Goal: Information Seeking & Learning: Compare options

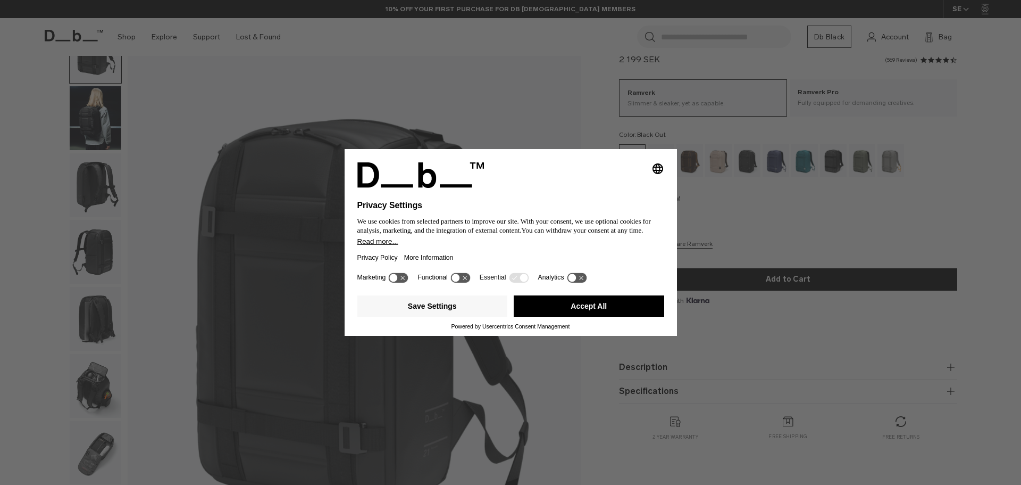
click at [628, 304] on button "Accept All" at bounding box center [589, 305] width 151 height 21
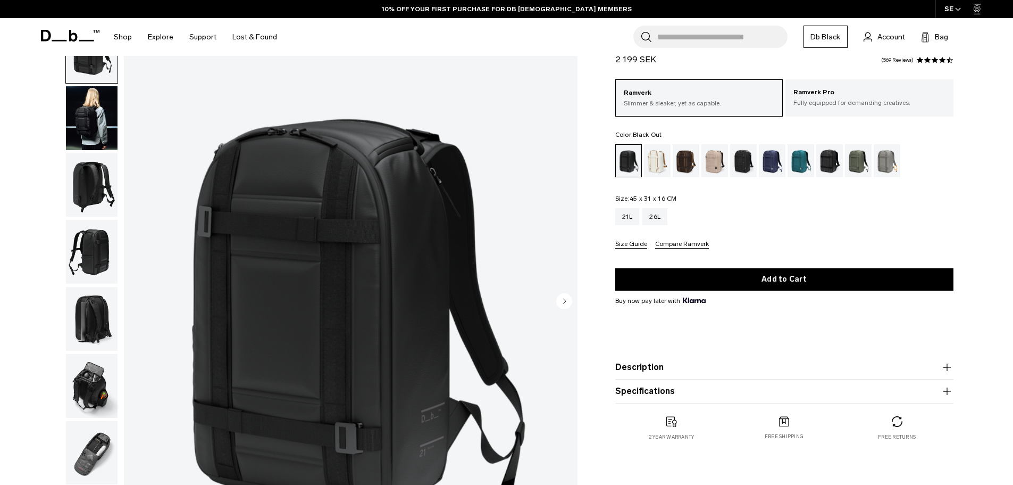
click at [97, 101] on img "button" at bounding box center [92, 118] width 52 height 64
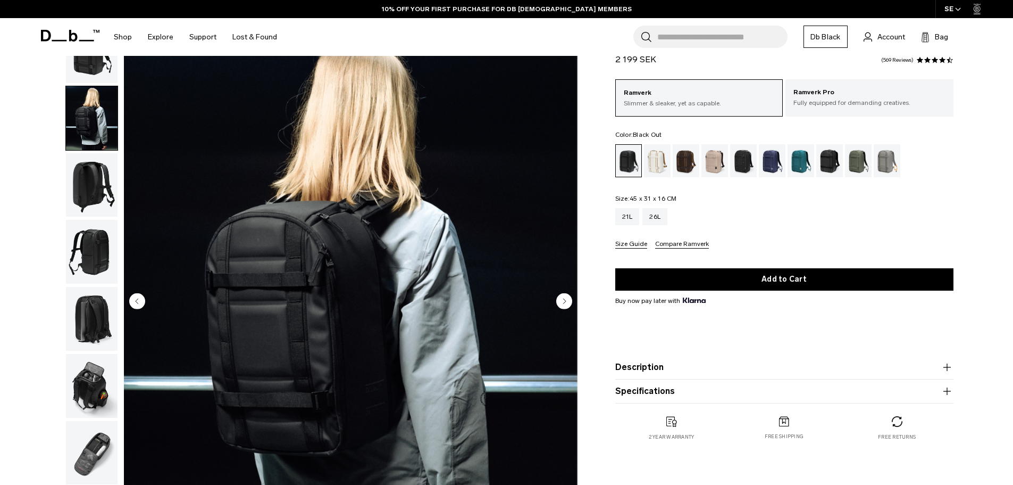
click at [87, 312] on img "button" at bounding box center [92, 319] width 52 height 64
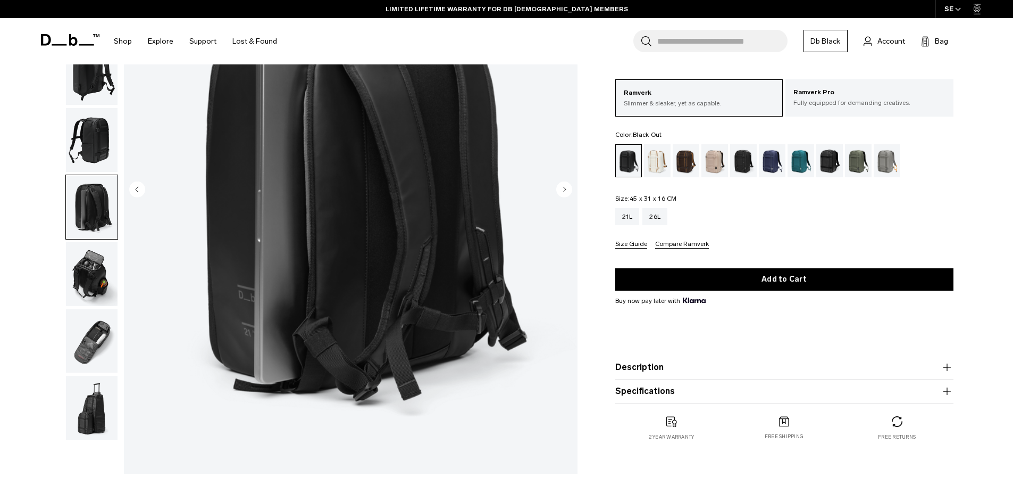
scroll to position [164, 0]
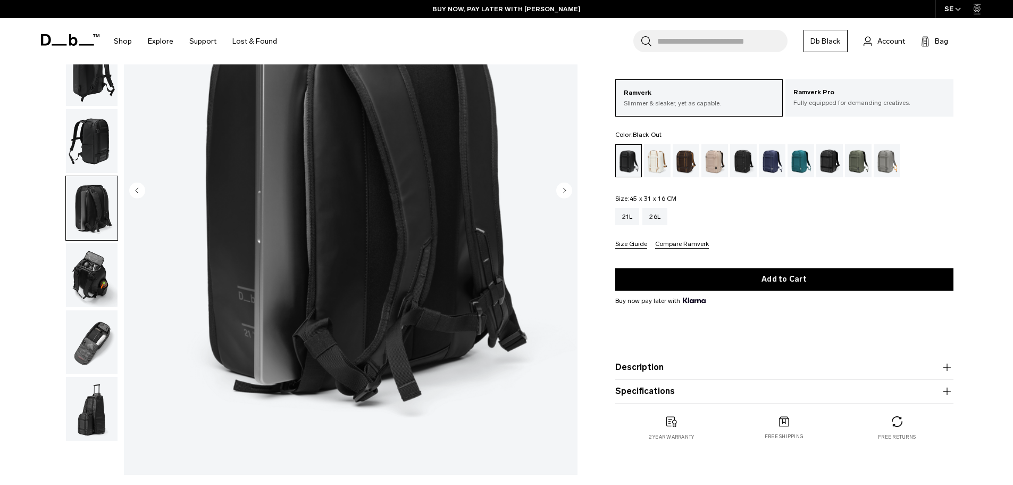
click at [99, 289] on img "button" at bounding box center [92, 275] width 52 height 64
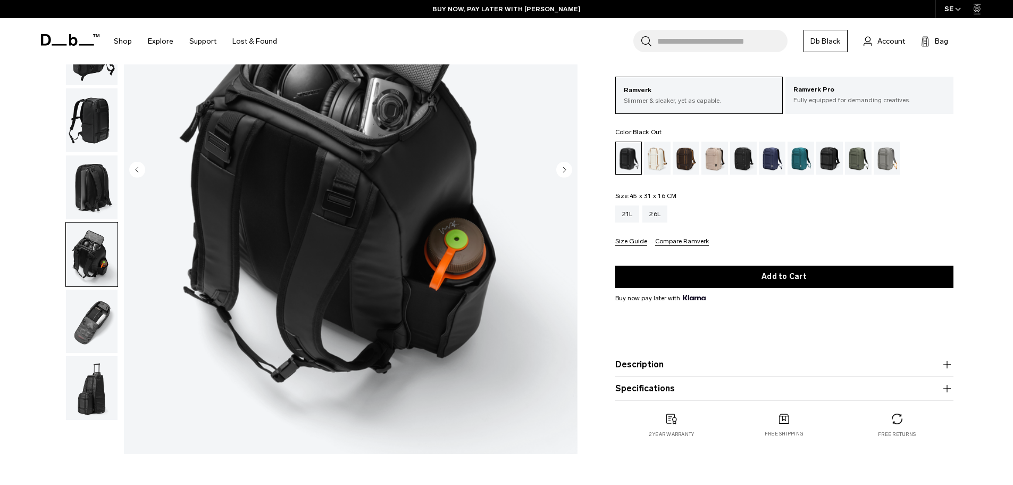
scroll to position [0, 0]
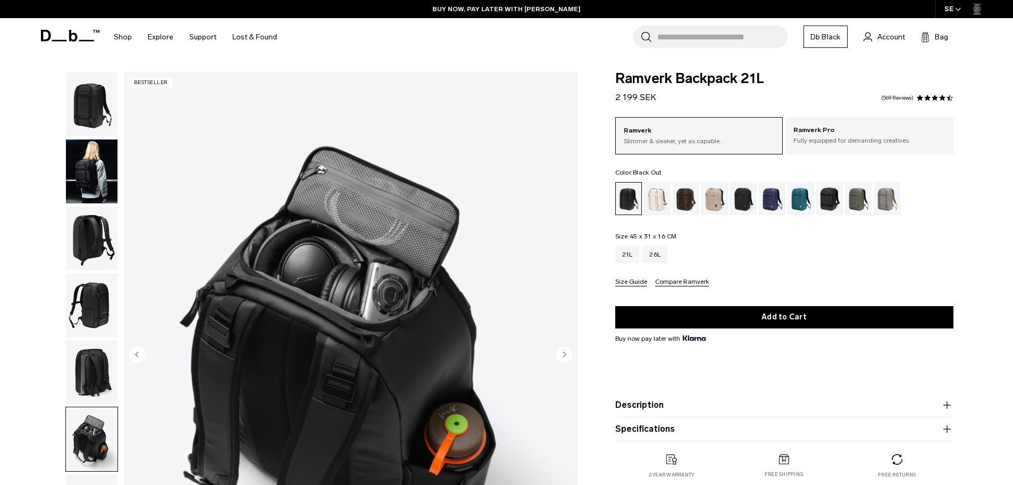
click at [88, 91] on img "button" at bounding box center [92, 104] width 52 height 64
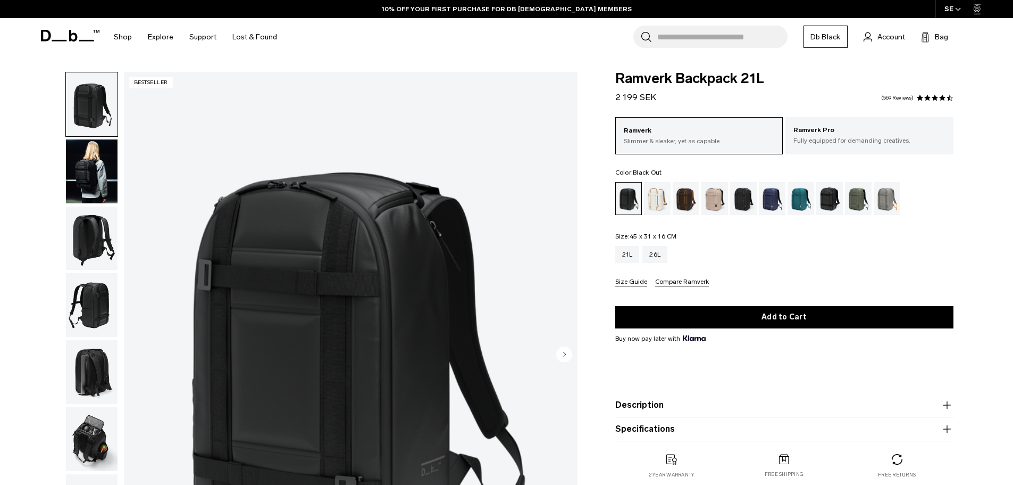
click at [89, 158] on img "button" at bounding box center [92, 171] width 52 height 64
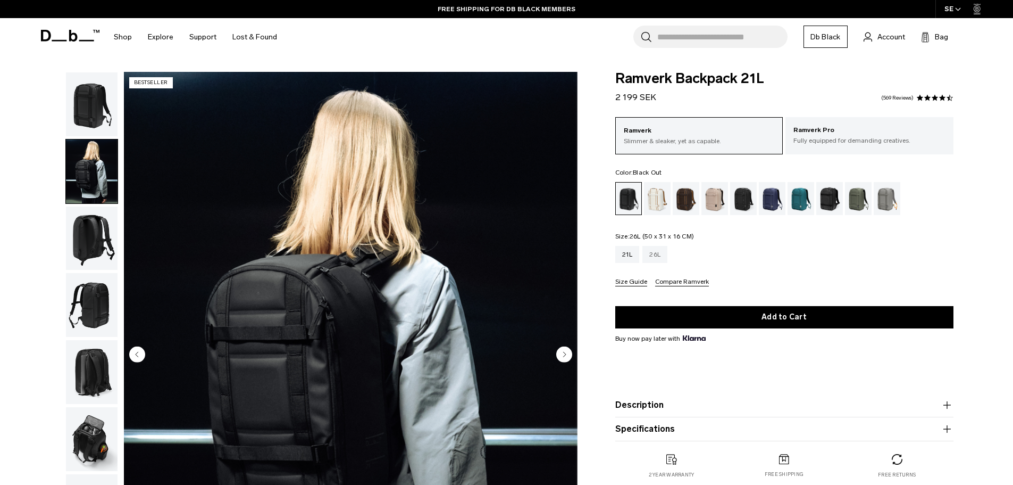
click at [656, 253] on div "26L" at bounding box center [655, 254] width 25 height 17
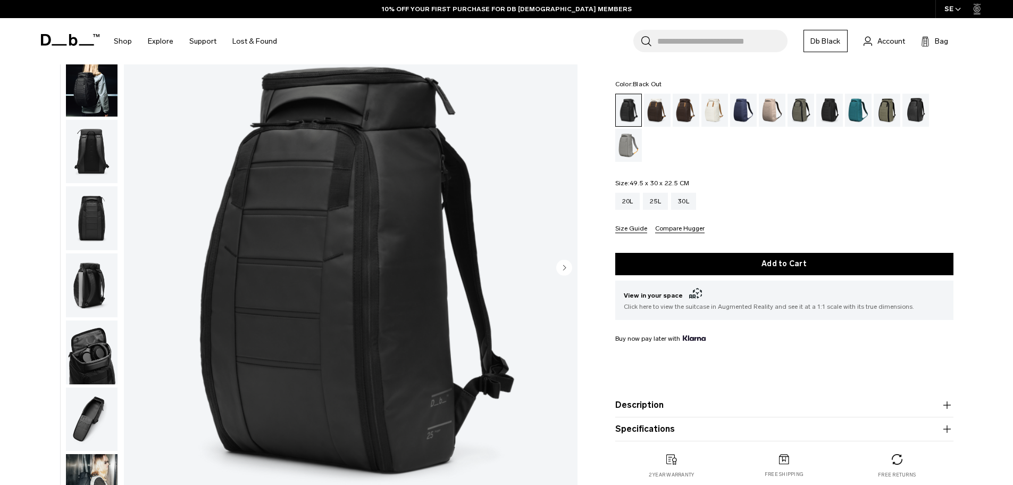
scroll to position [53, 0]
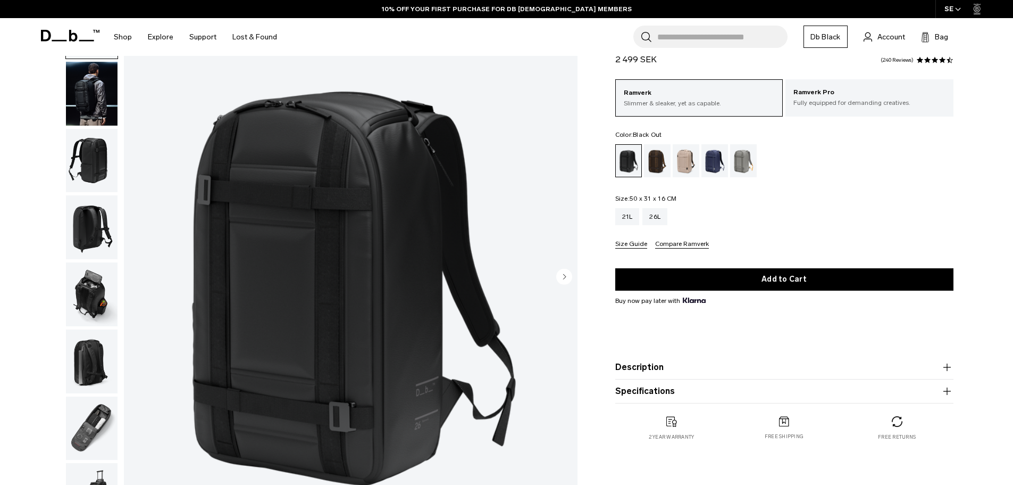
scroll to position [160, 0]
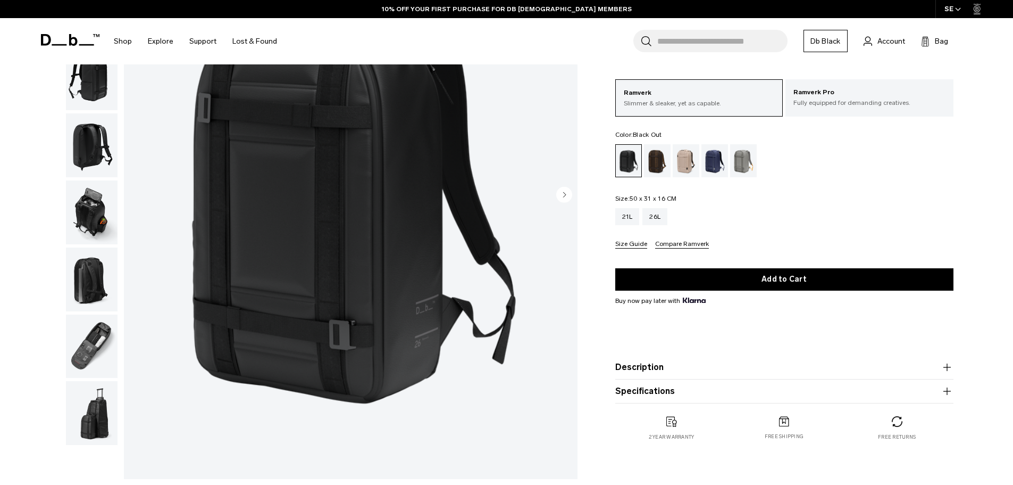
click at [90, 212] on img "button" at bounding box center [92, 212] width 52 height 64
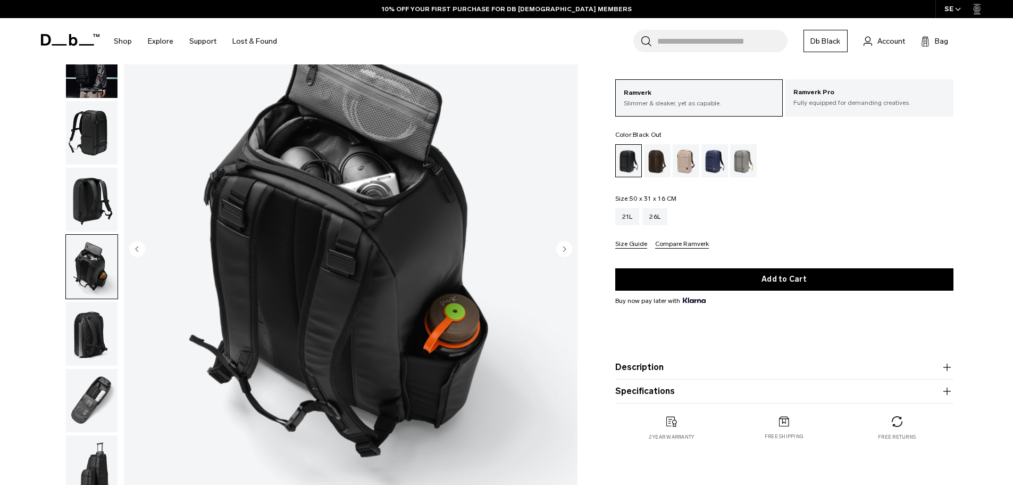
scroll to position [53, 0]
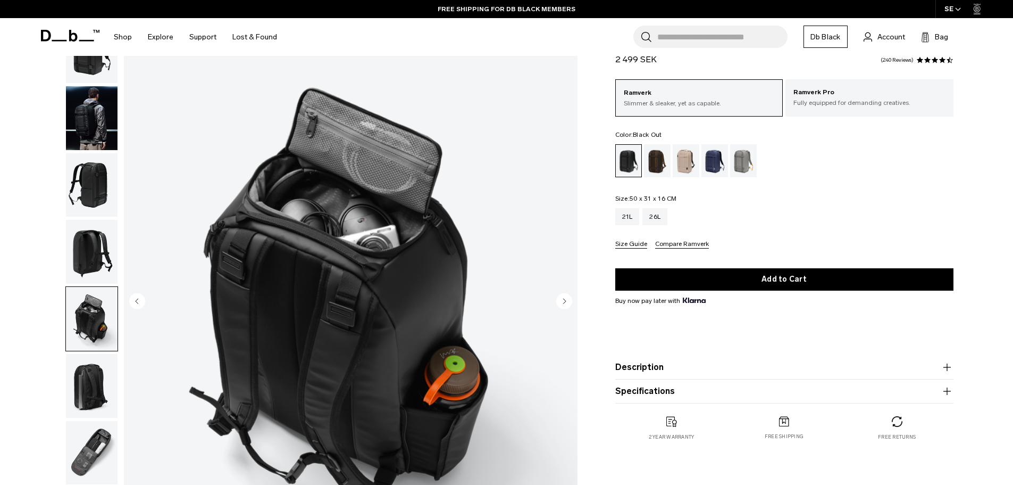
click at [98, 272] on img "button" at bounding box center [92, 252] width 52 height 64
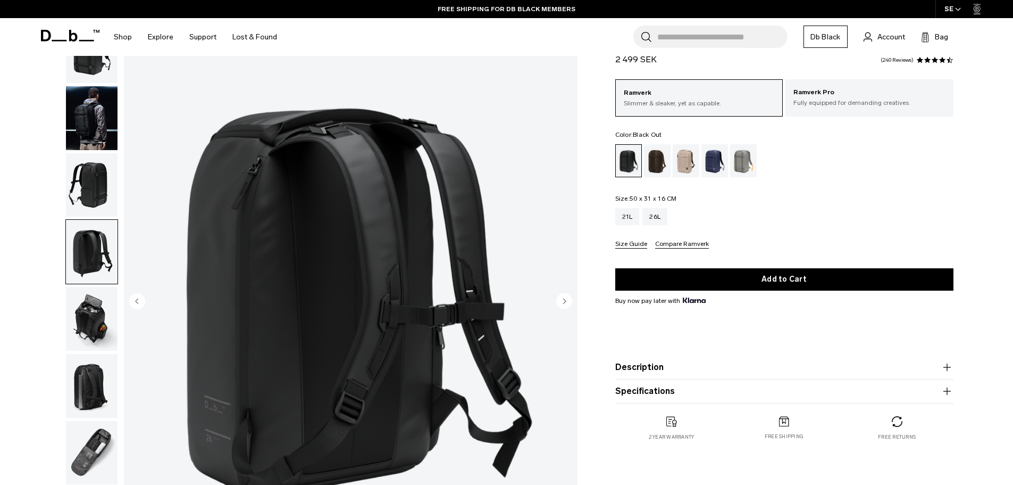
click at [78, 204] on img "button" at bounding box center [92, 185] width 52 height 64
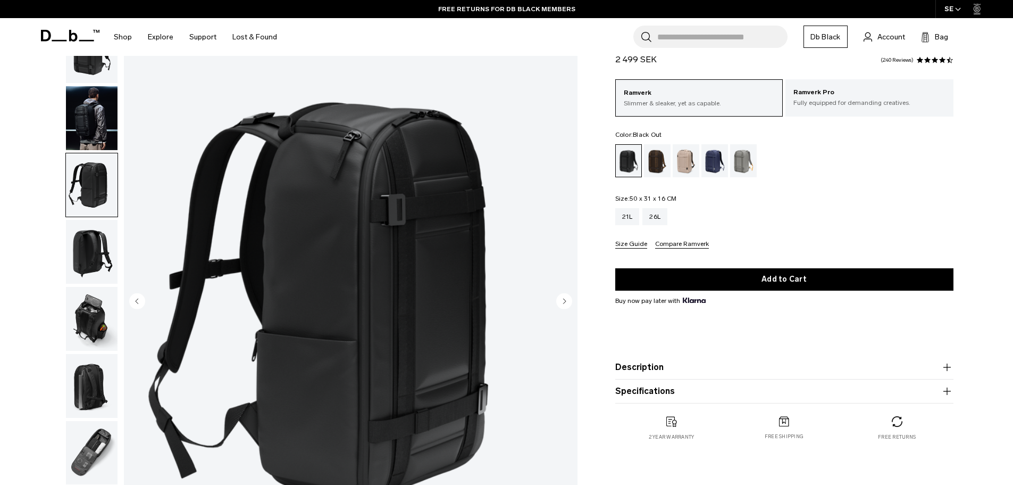
click at [78, 105] on img "button" at bounding box center [92, 118] width 52 height 64
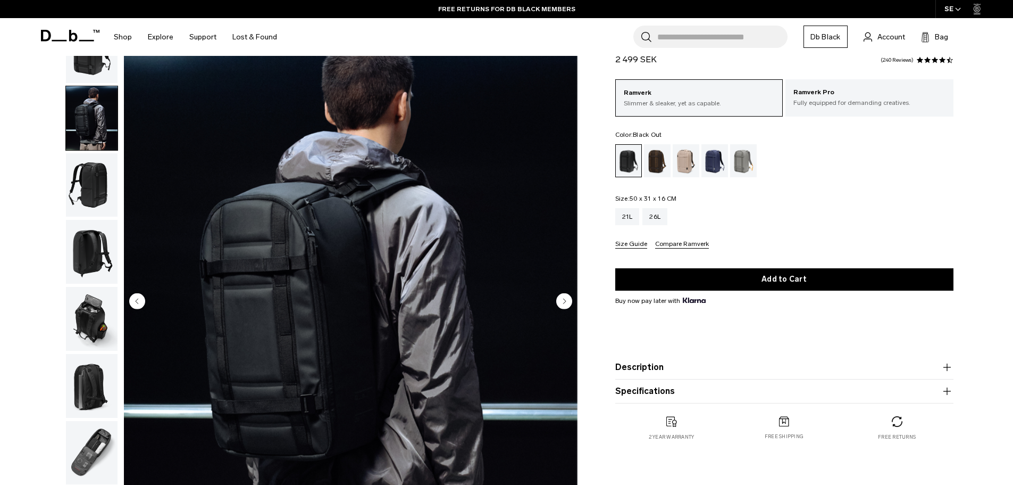
scroll to position [106, 0]
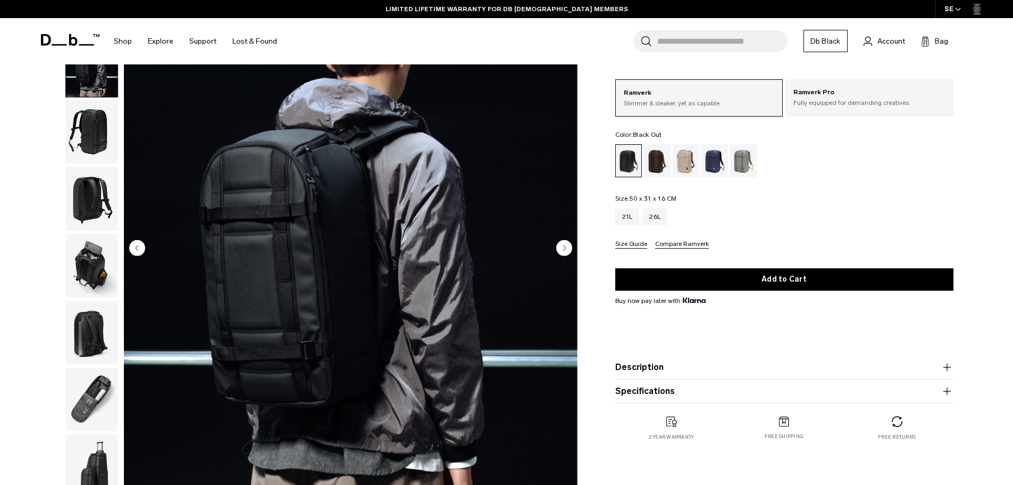
click at [102, 144] on img "button" at bounding box center [92, 132] width 52 height 64
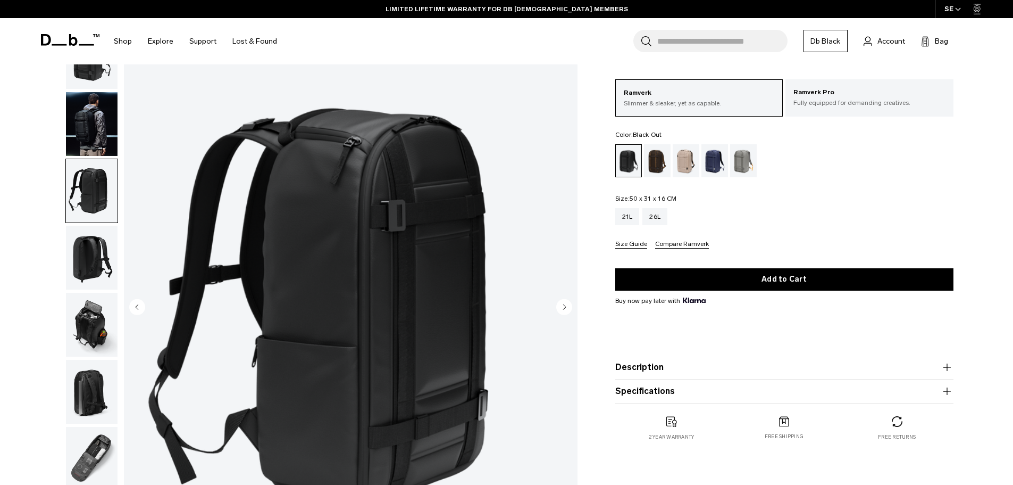
scroll to position [0, 0]
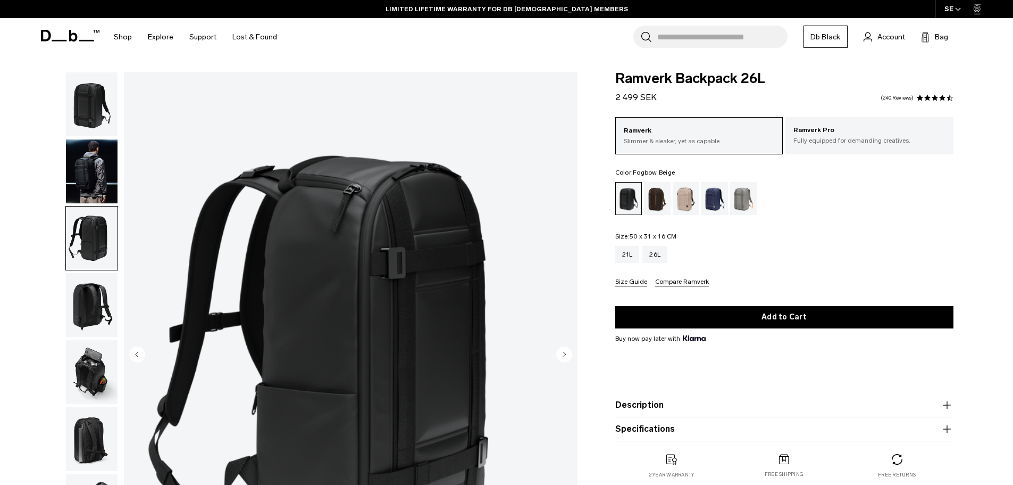
click at [688, 193] on div "Fogbow Beige" at bounding box center [686, 198] width 27 height 33
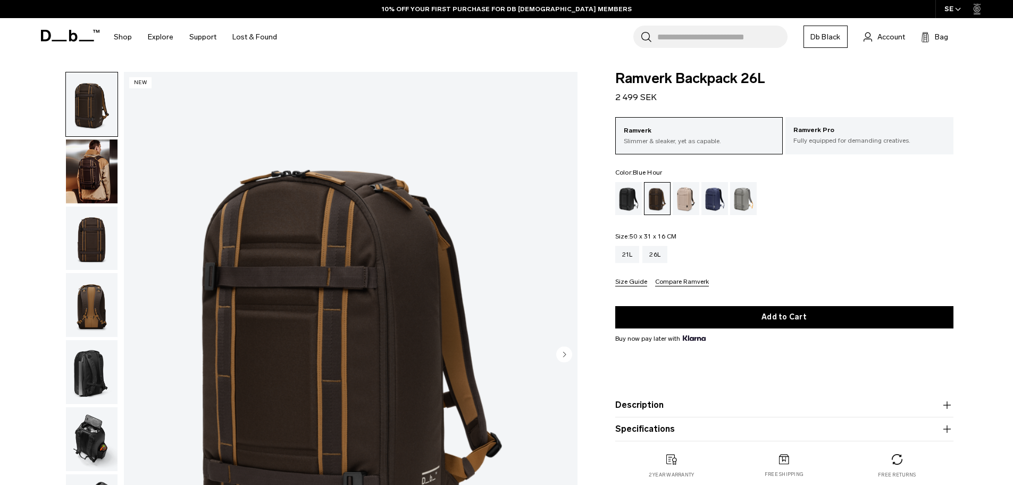
click at [714, 195] on div "Blue Hour" at bounding box center [715, 198] width 27 height 33
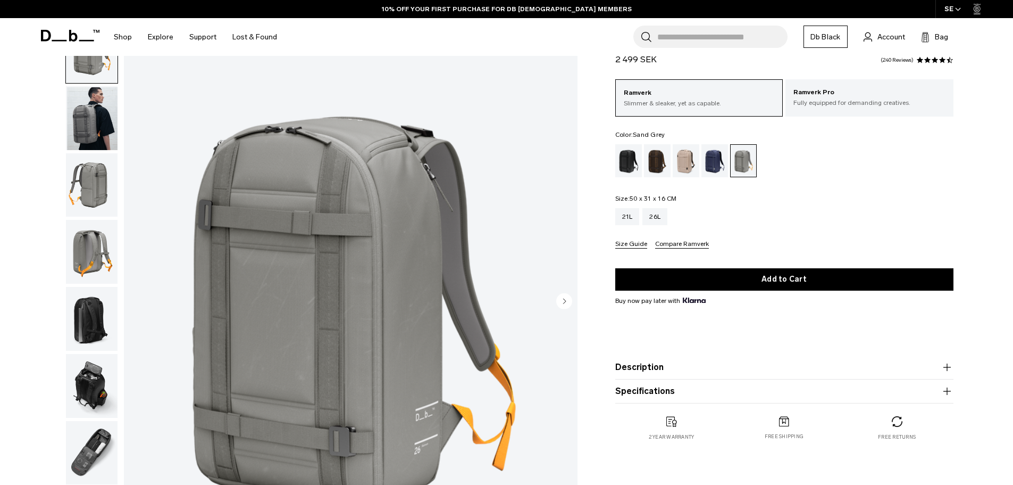
scroll to position [53, 0]
click at [616, 155] on div "Black Out" at bounding box center [628, 160] width 27 height 33
